Goal: Information Seeking & Learning: Learn about a topic

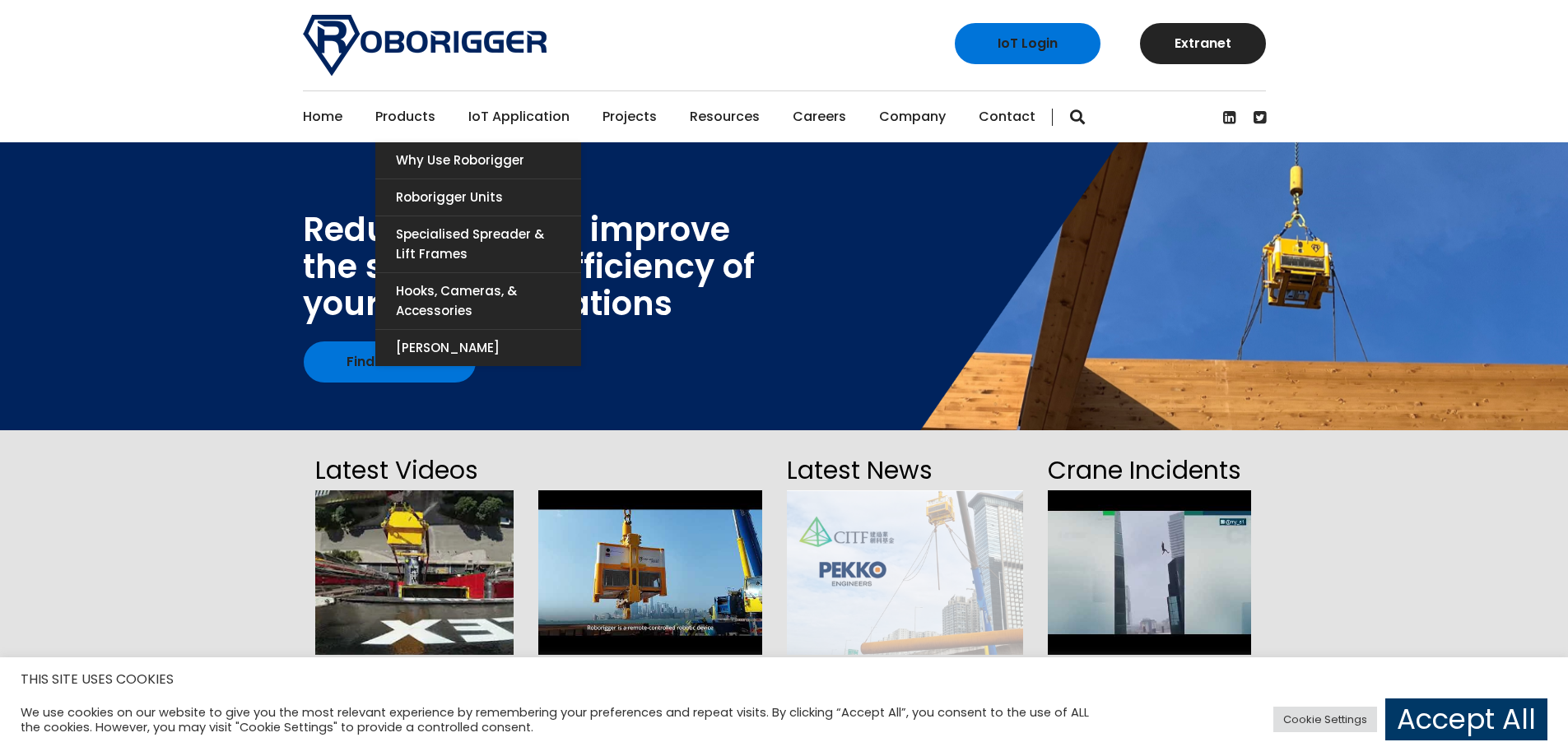
click at [410, 115] on link "Products" at bounding box center [405, 117] width 60 height 51
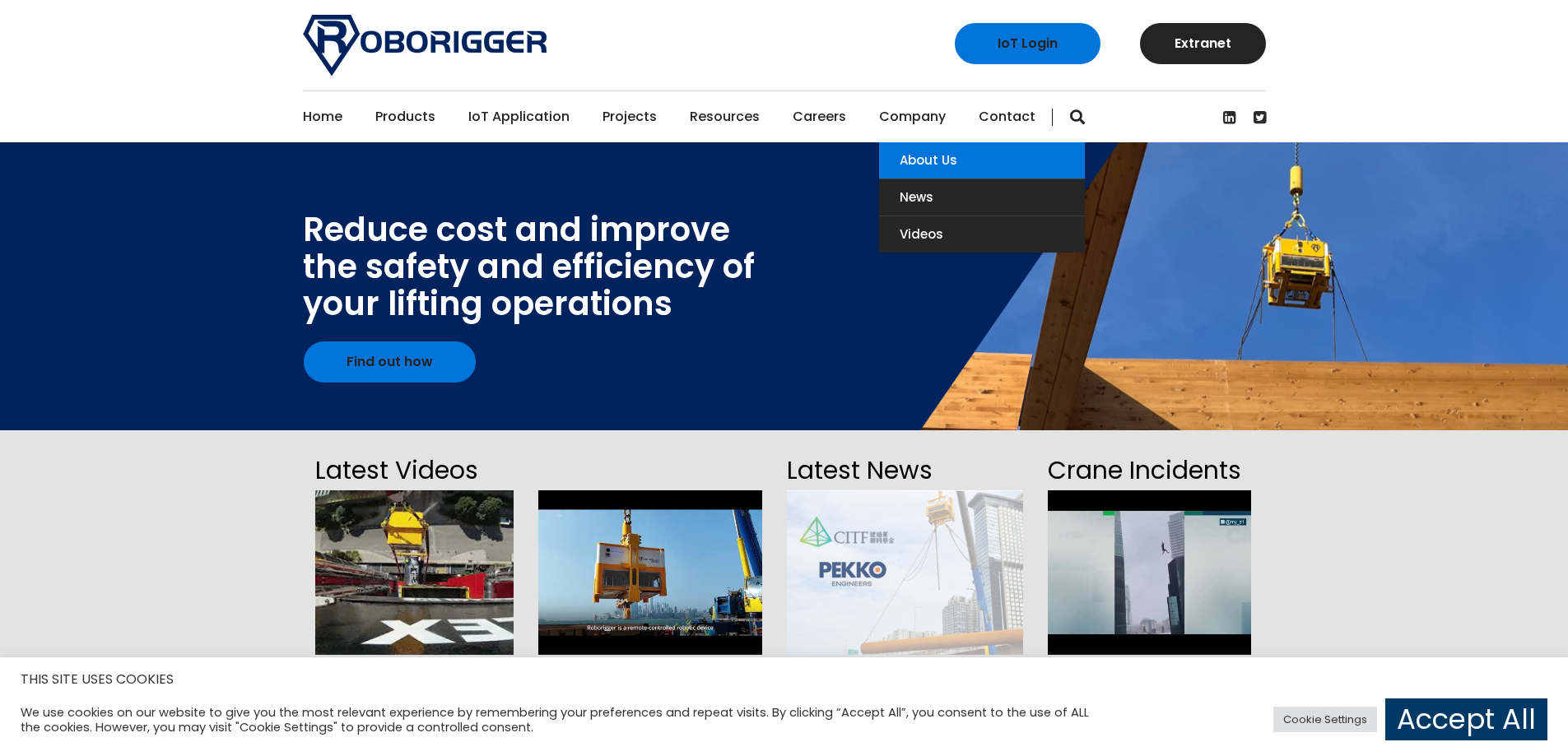
click at [893, 162] on link "About Us" at bounding box center [982, 160] width 206 height 36
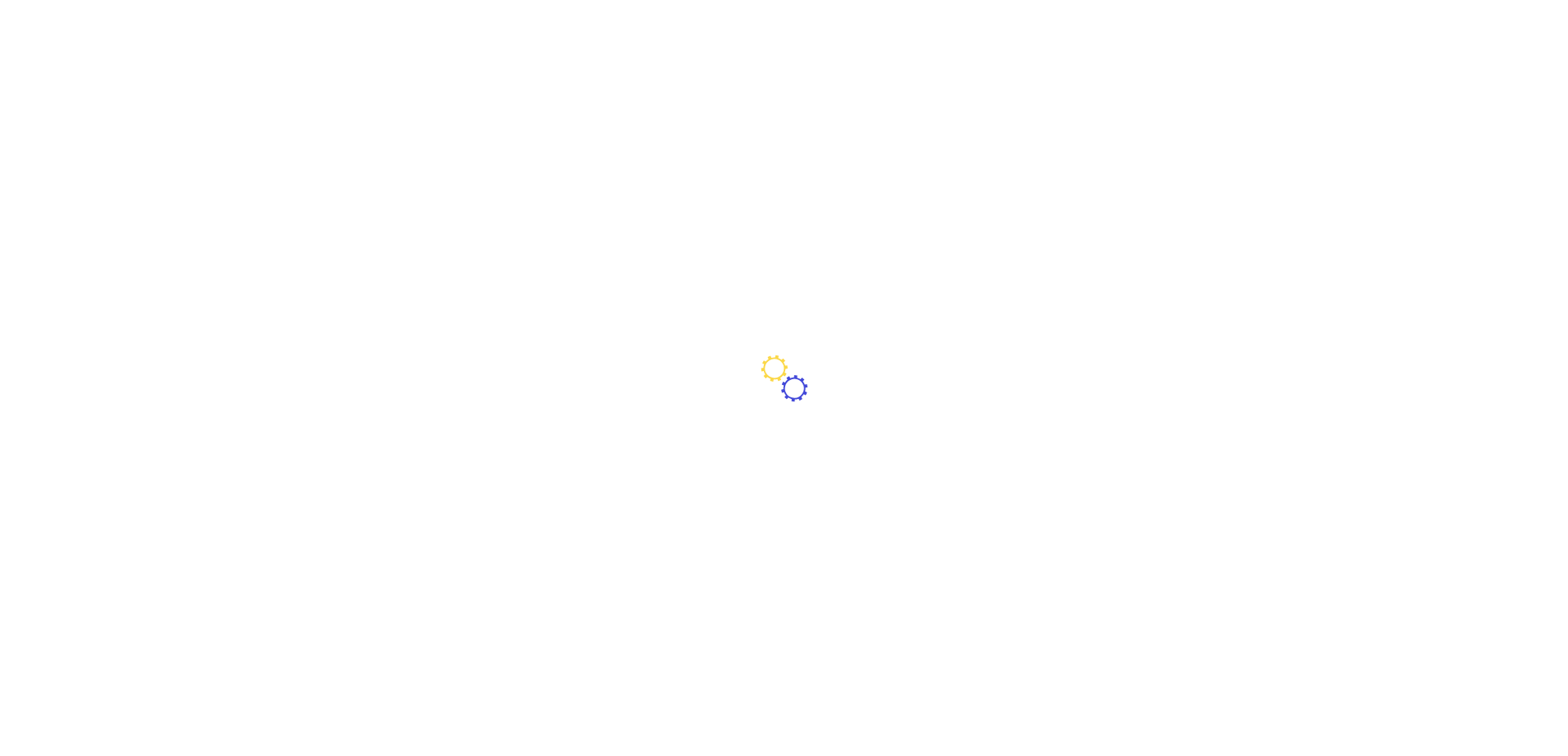
scroll to position [411, 0]
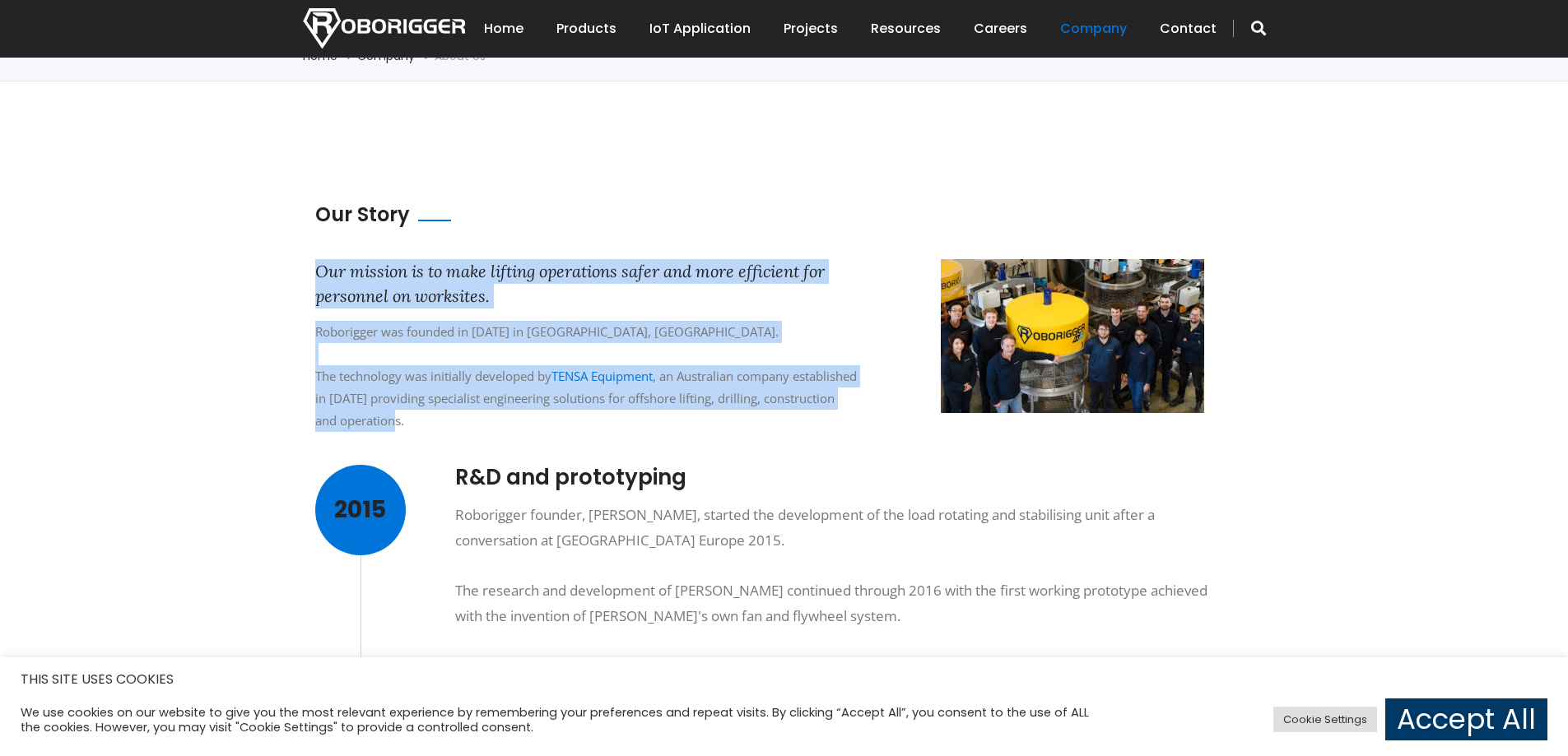
drag, startPoint x: 0, startPoint y: 0, endPoint x: 708, endPoint y: 439, distance: 833.1
click at [708, 439] on div "Our Story Our mission is to make lifting operations safer and more efficient fo…" at bounding box center [772, 333] width 913 height 265
click at [708, 439] on div "Our mission is to make lifting operations safer and more efficient for personne…" at bounding box center [772, 362] width 938 height 206
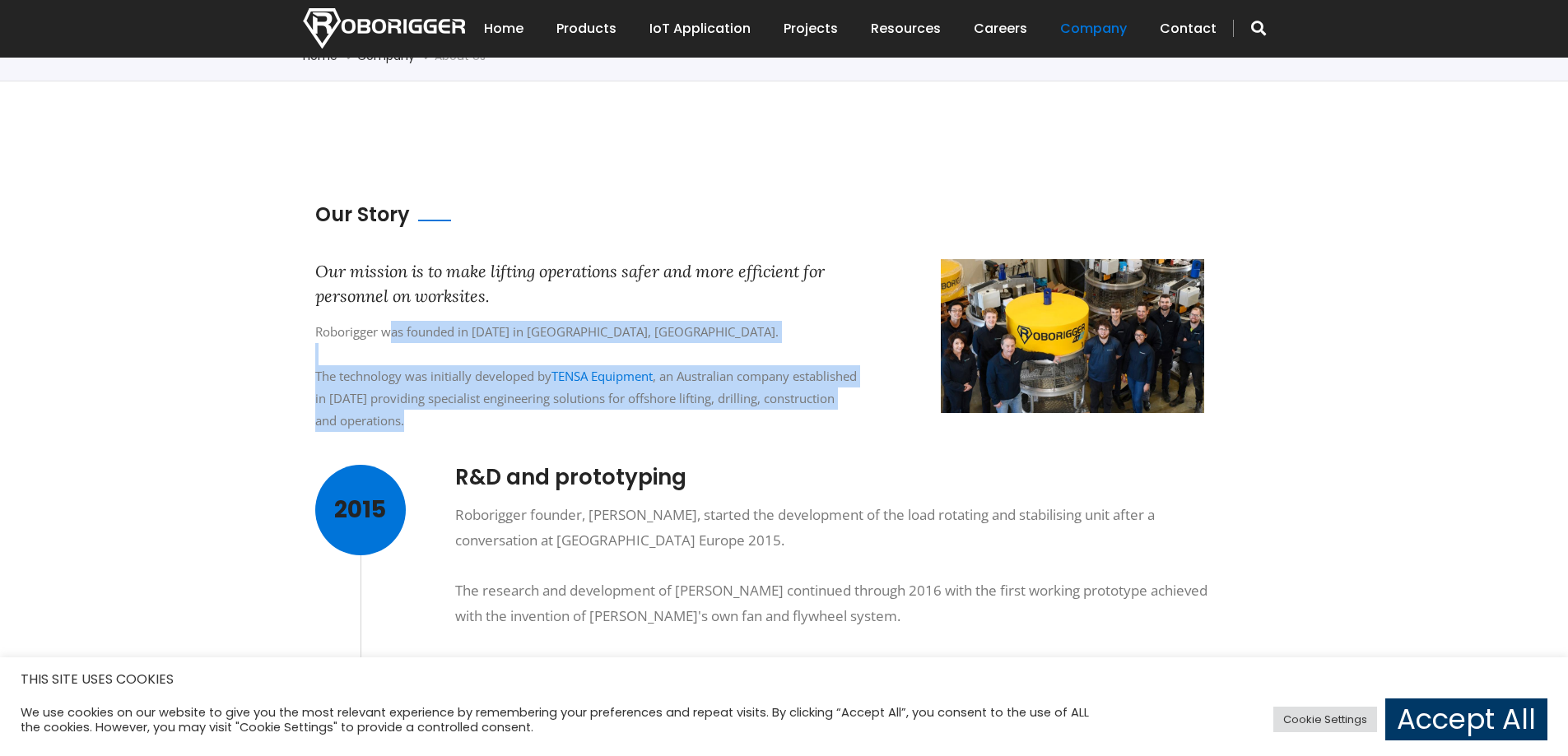
drag, startPoint x: 708, startPoint y: 439, endPoint x: 388, endPoint y: 333, distance: 337.1
click at [388, 333] on div "Our mission is to make lifting operations safer and more efficient for personne…" at bounding box center [772, 362] width 938 height 206
click at [388, 333] on div "Roborigger was founded in 2019 in Perth, Australia. The technology was initiall…" at bounding box center [586, 376] width 543 height 111
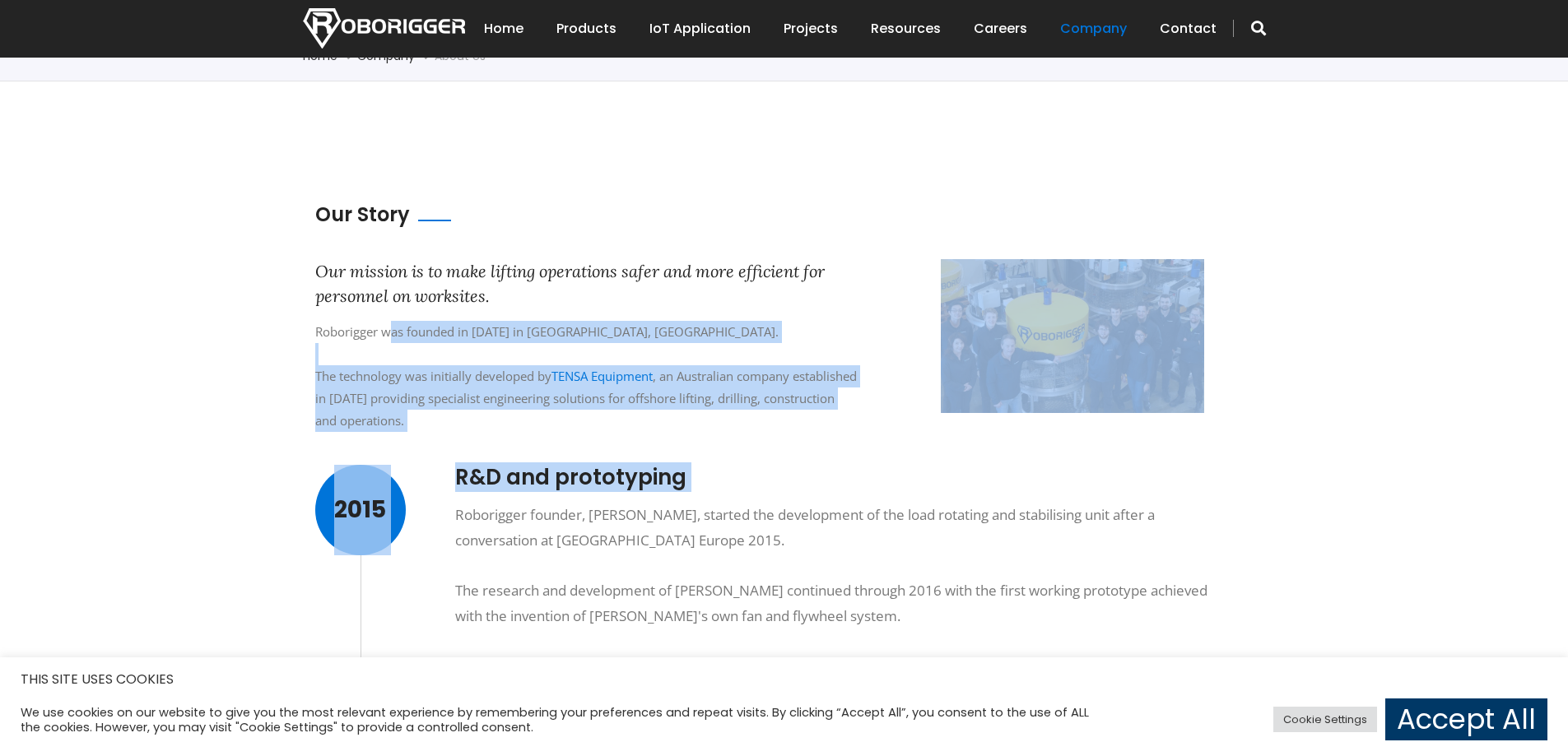
drag, startPoint x: 388, startPoint y: 333, endPoint x: 750, endPoint y: 466, distance: 385.7
click at [750, 466] on div "Our Story Our mission is to make lifting operations safer and more efficient fo…" at bounding box center [772, 733] width 938 height 1065
click at [750, 466] on h3 "R&D and prototyping" at bounding box center [841, 477] width 774 height 26
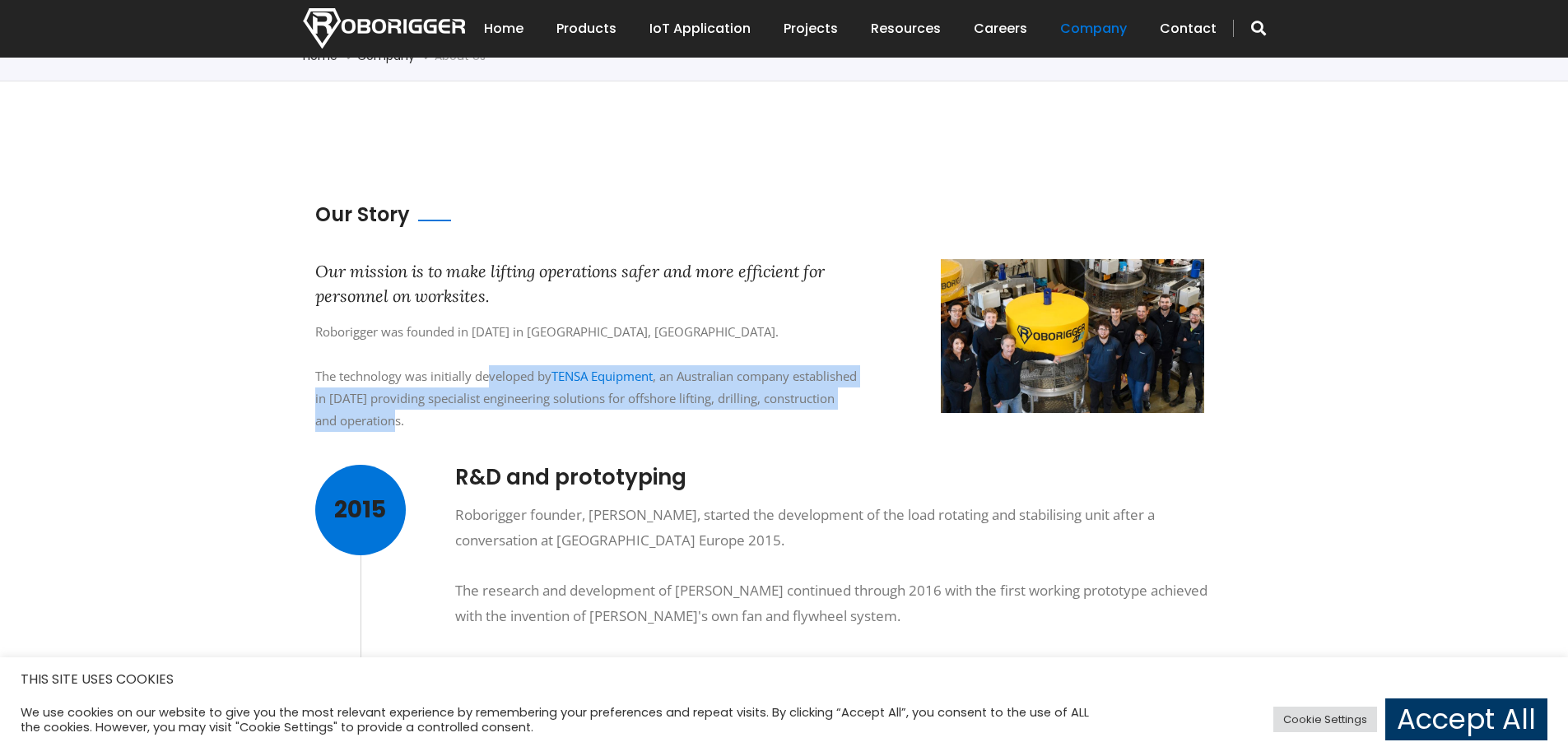
drag, startPoint x: 500, startPoint y: 395, endPoint x: 578, endPoint y: 441, distance: 90.6
click at [578, 441] on div "Our mission is to make lifting operations safer and more efficient for personne…" at bounding box center [772, 362] width 938 height 206
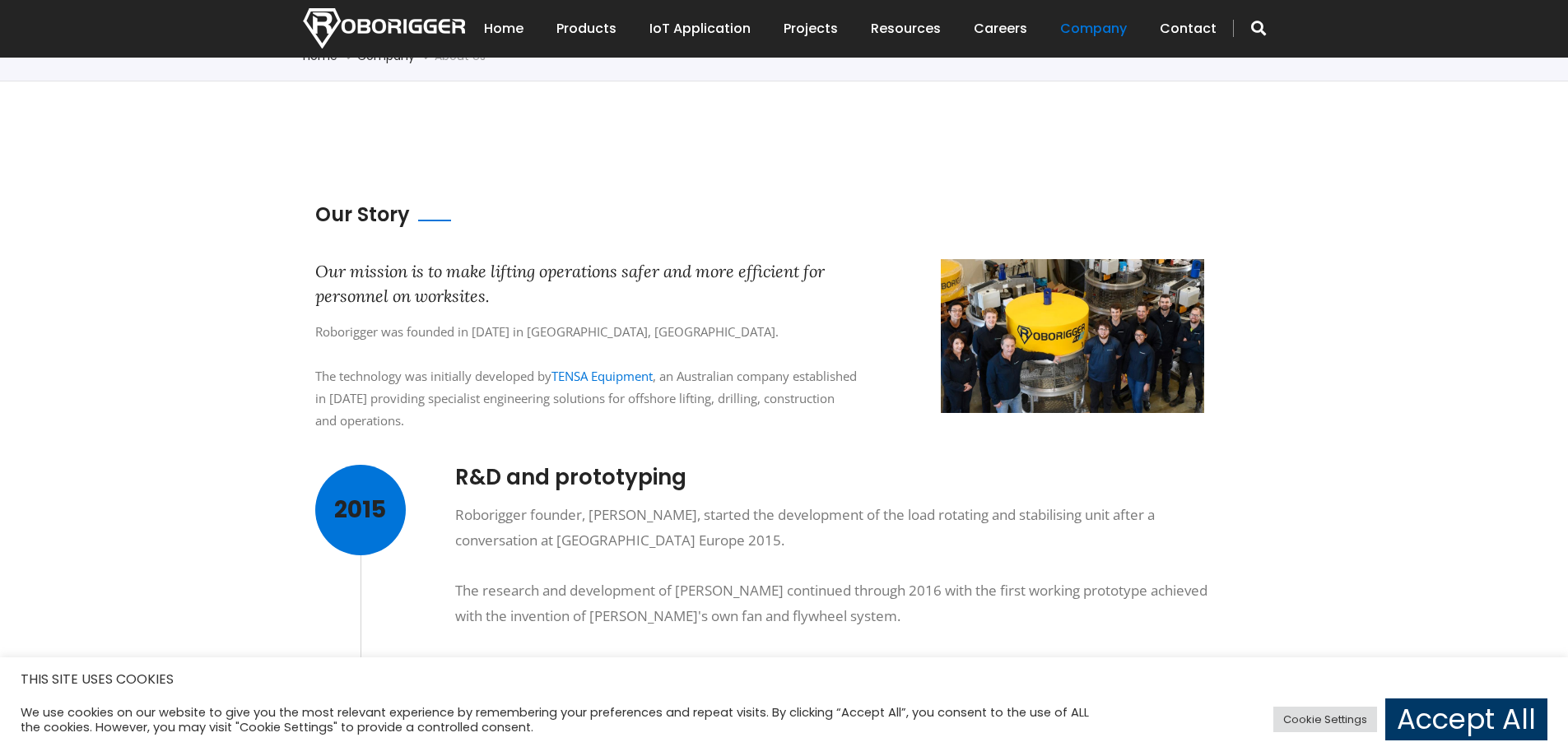
scroll to position [576, 0]
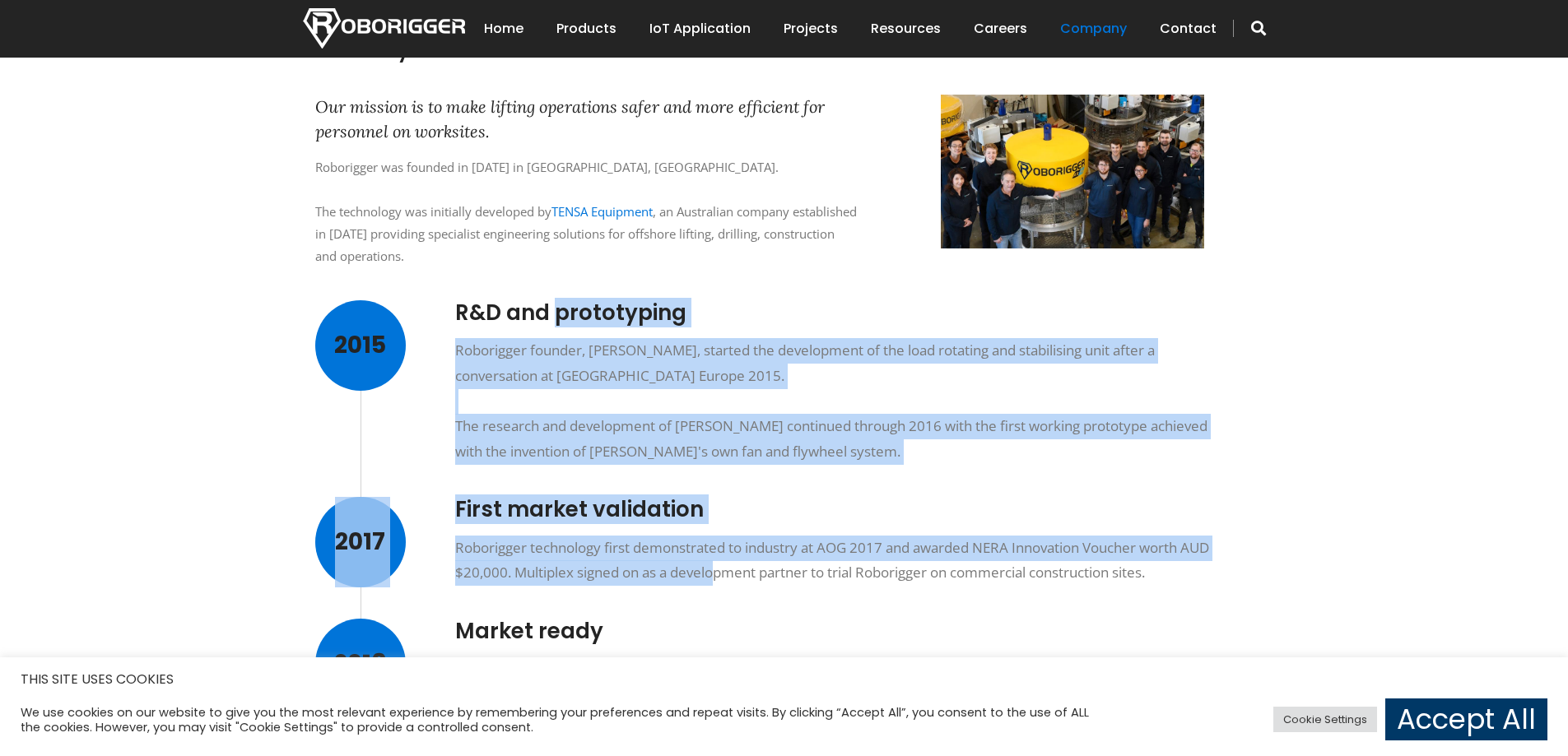
drag, startPoint x: 711, startPoint y: 563, endPoint x: 714, endPoint y: 576, distance: 13.3
click at [714, 576] on div "Our Story Our mission is to make lifting operations safer and more efficient fo…" at bounding box center [772, 568] width 938 height 1065
click at [714, 576] on div "Roborigger technology first demonstrated to industry at AOG 2017 and awarded NE…" at bounding box center [841, 561] width 774 height 50
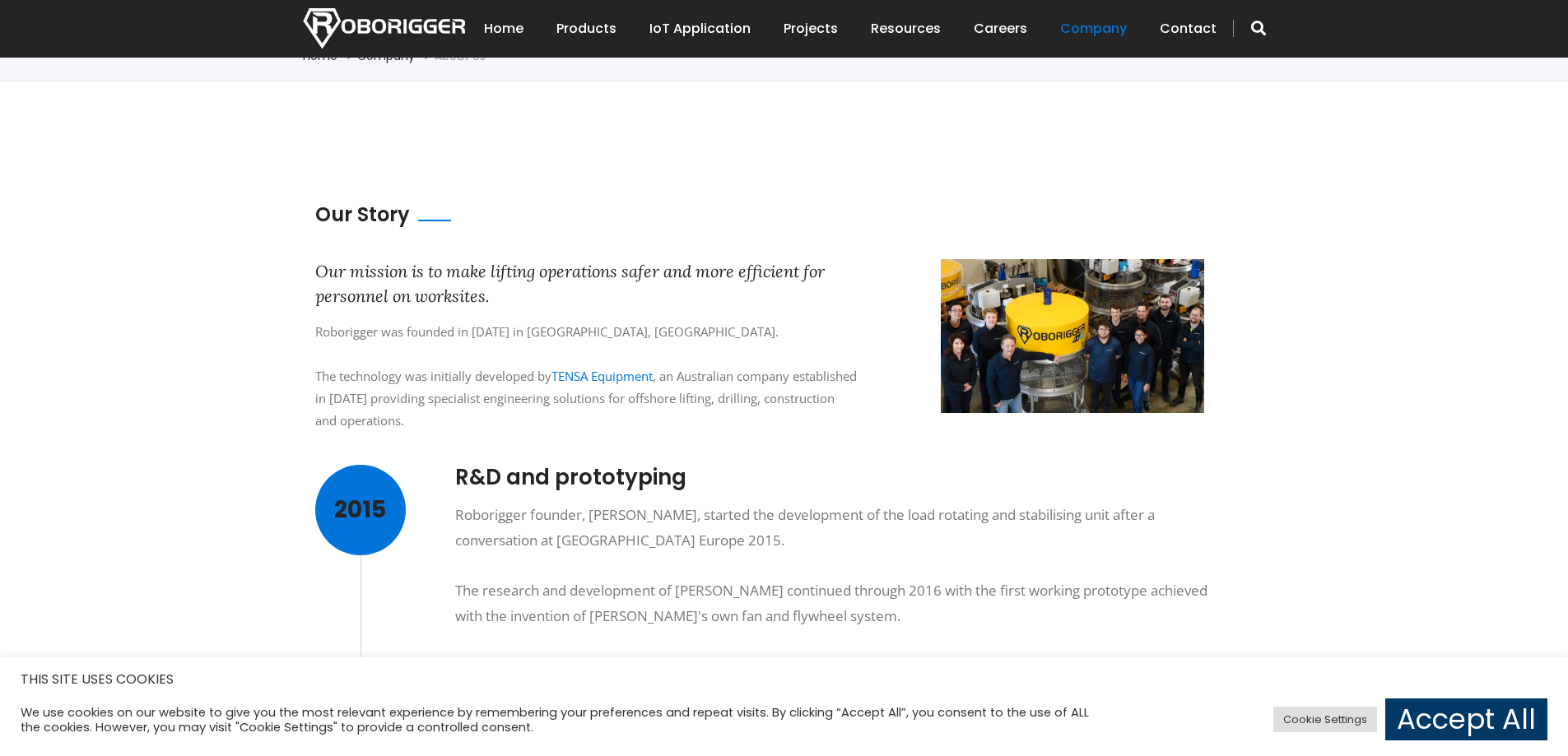
scroll to position [82, 0]
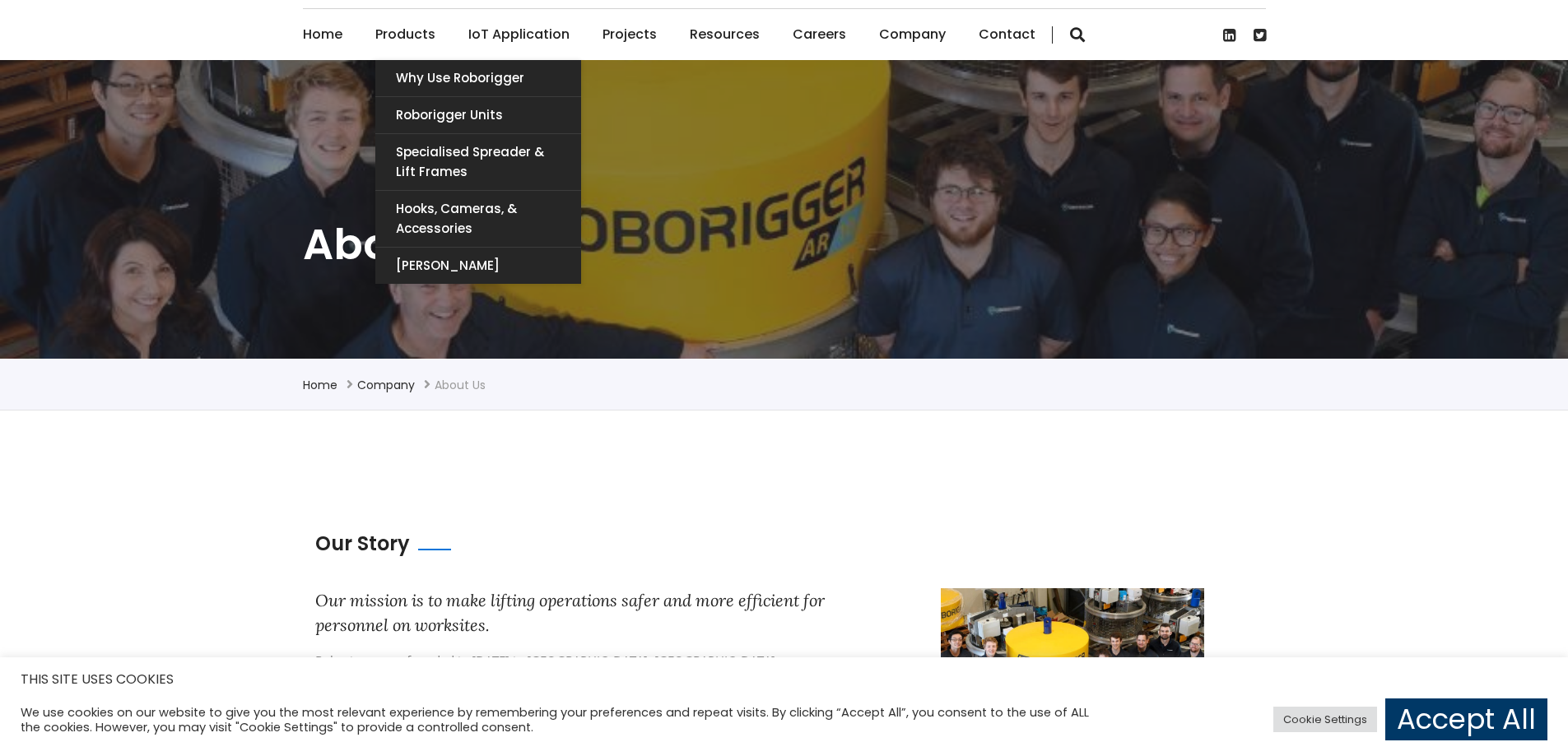
click at [429, 34] on link "Products" at bounding box center [405, 35] width 60 height 51
click at [460, 113] on link "Roborigger Units" at bounding box center [478, 116] width 206 height 36
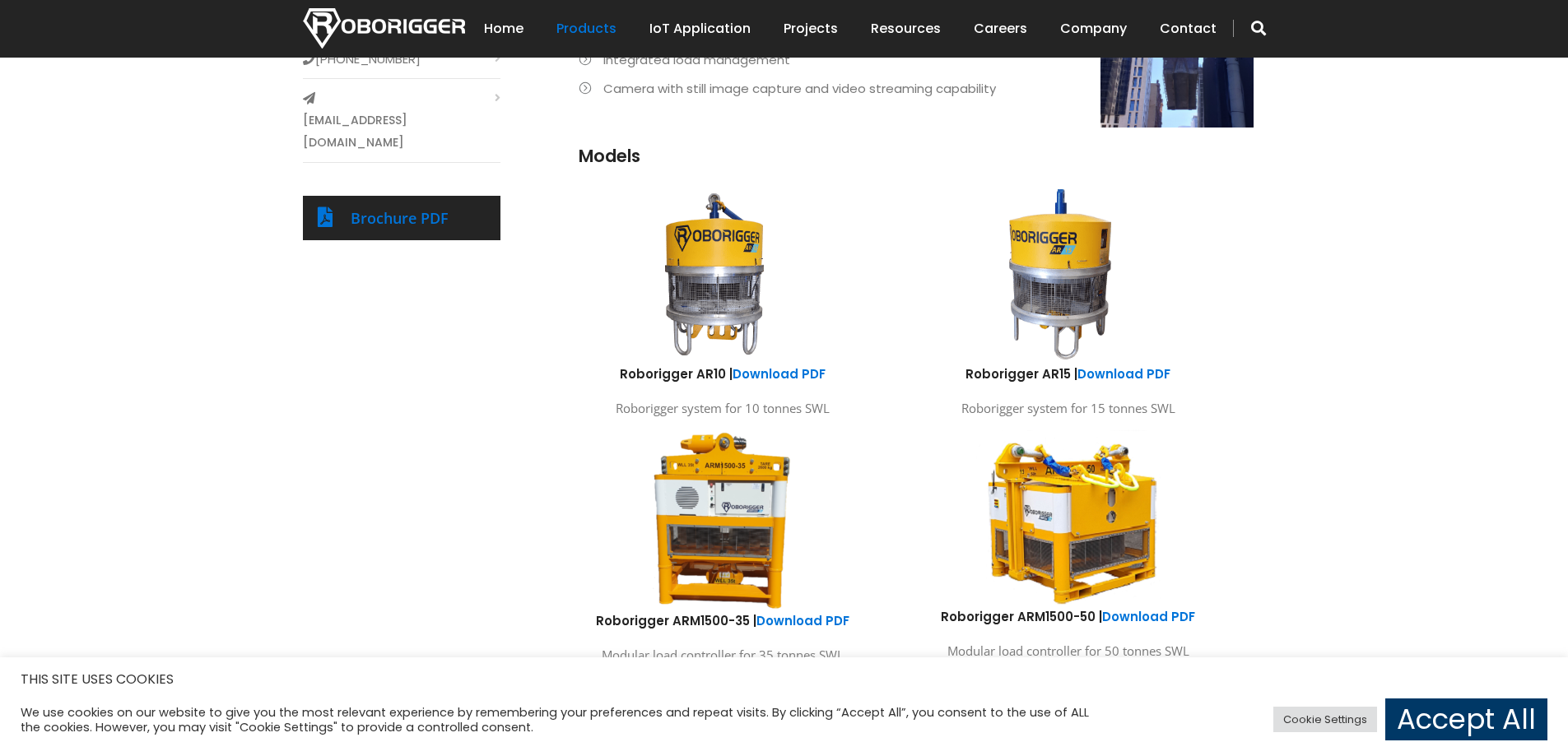
scroll to position [285, 0]
